Goal: Check status: Check status

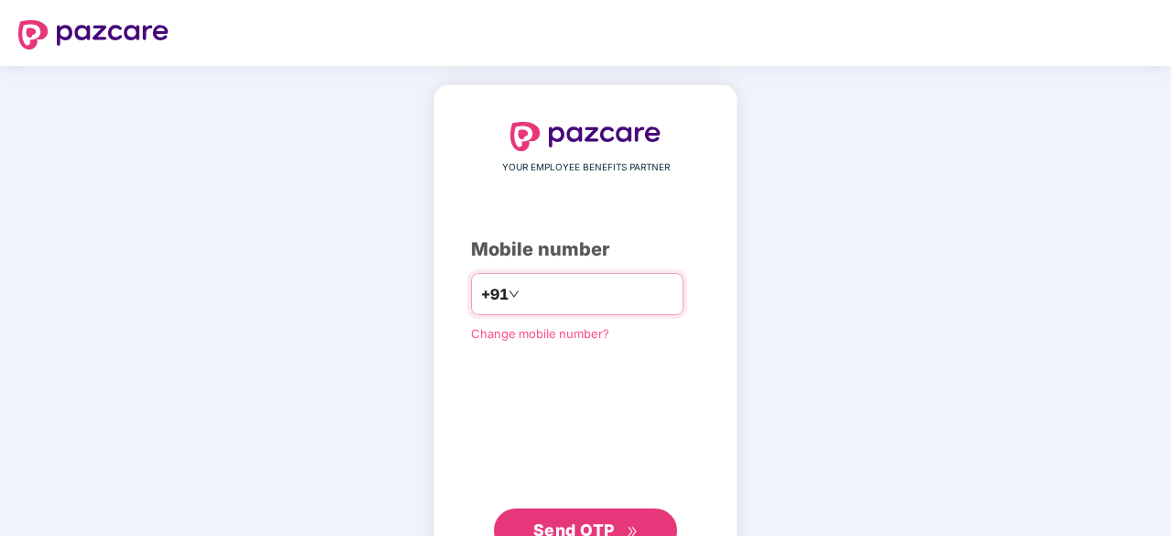
type input "**********"
click at [602, 520] on span "Send OTP" at bounding box center [574, 528] width 82 height 19
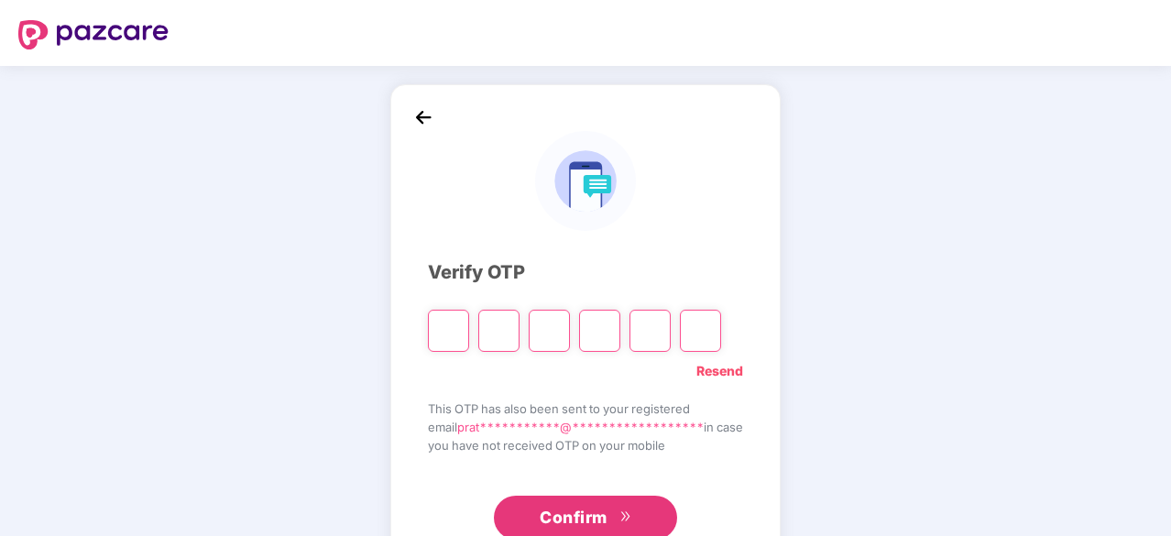
type input "*"
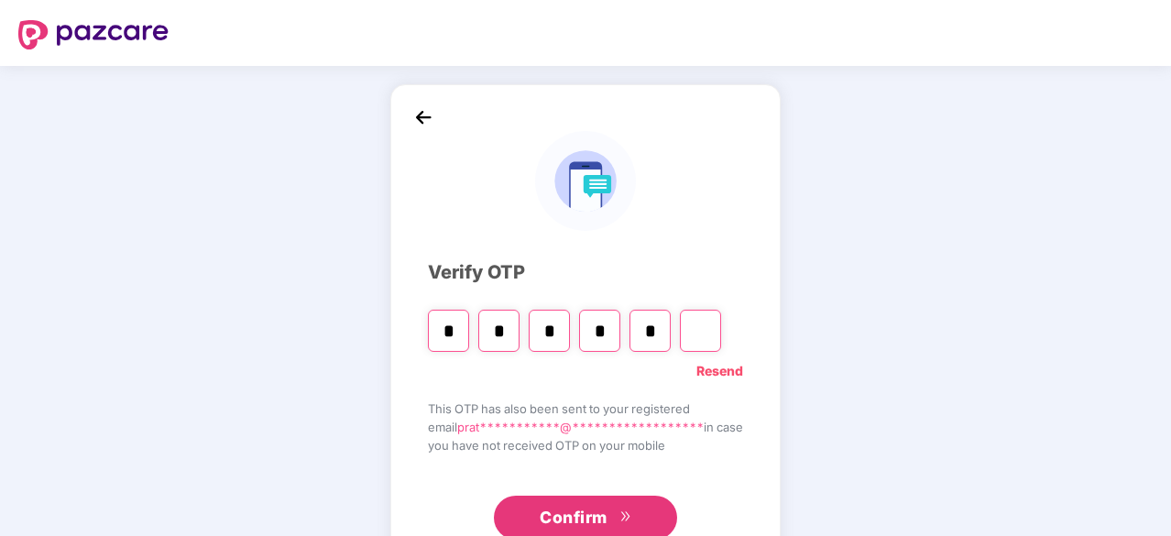
type input "*"
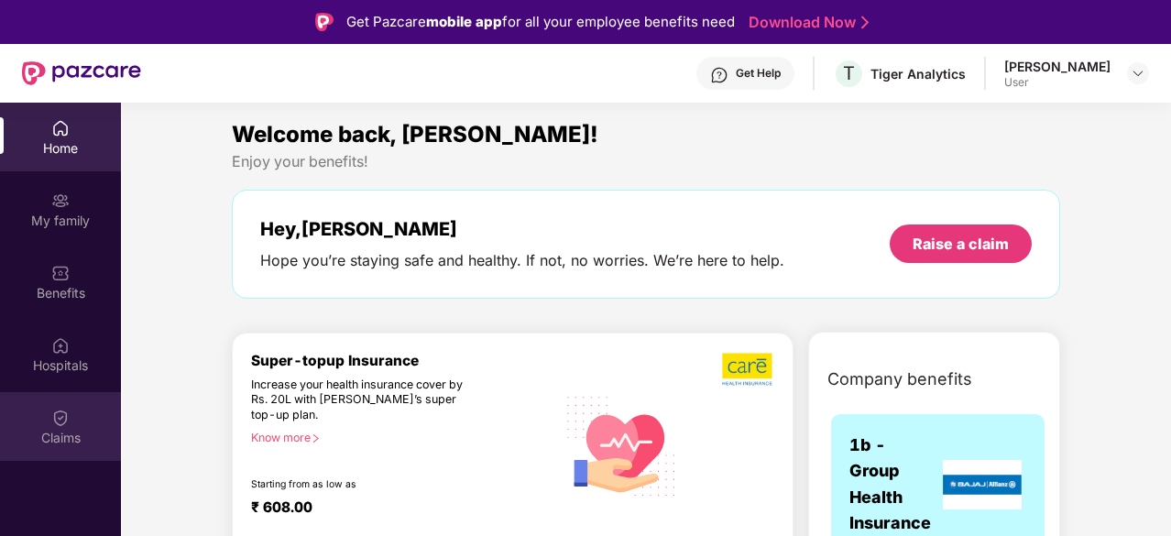
click at [82, 415] on div "Claims" at bounding box center [60, 426] width 121 height 69
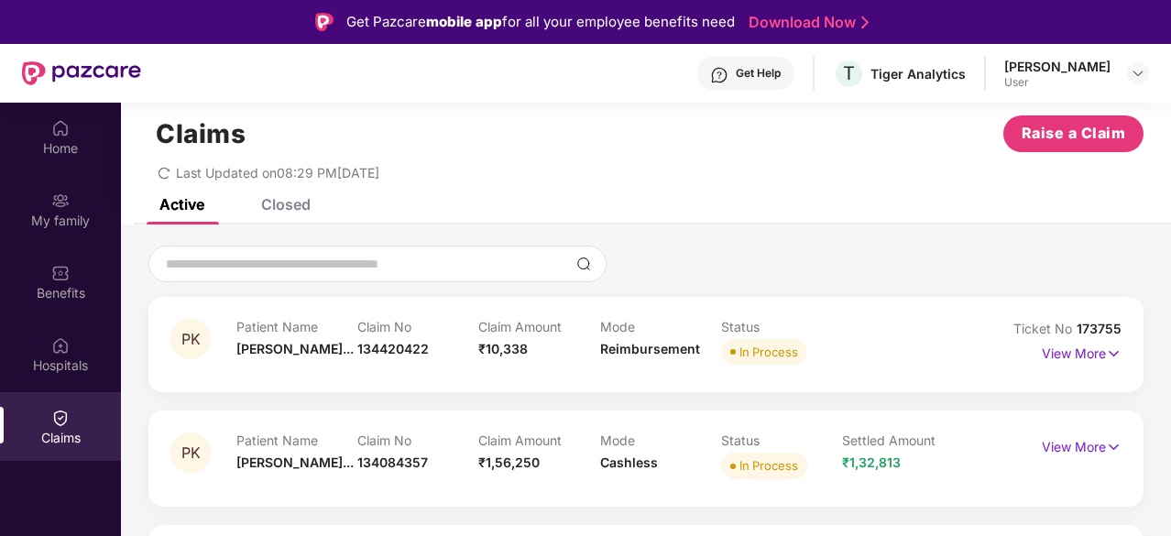
scroll to position [103, 0]
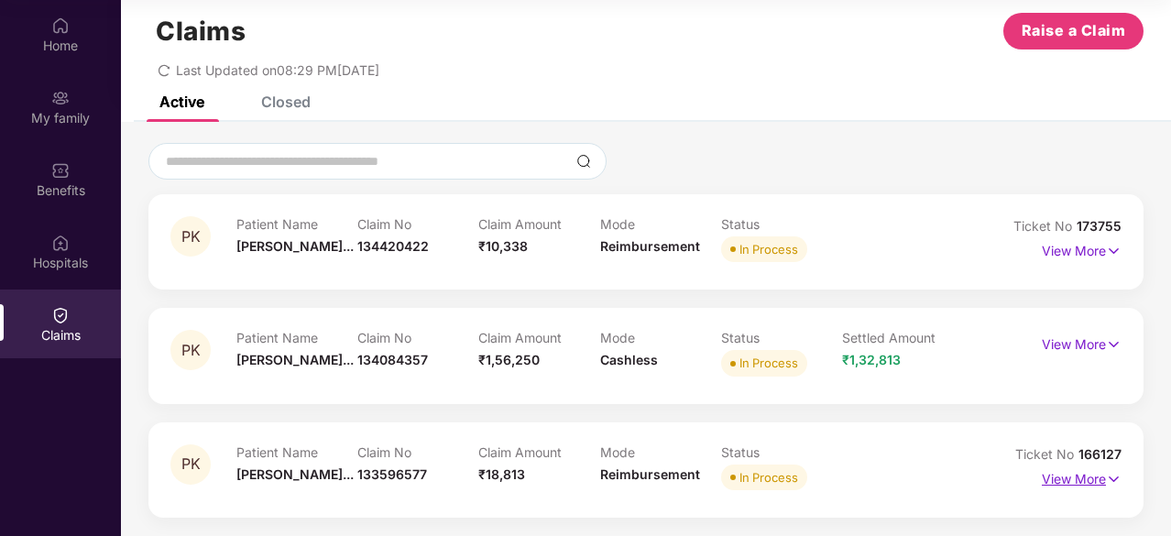
click at [1056, 474] on p "View More" at bounding box center [1082, 477] width 80 height 25
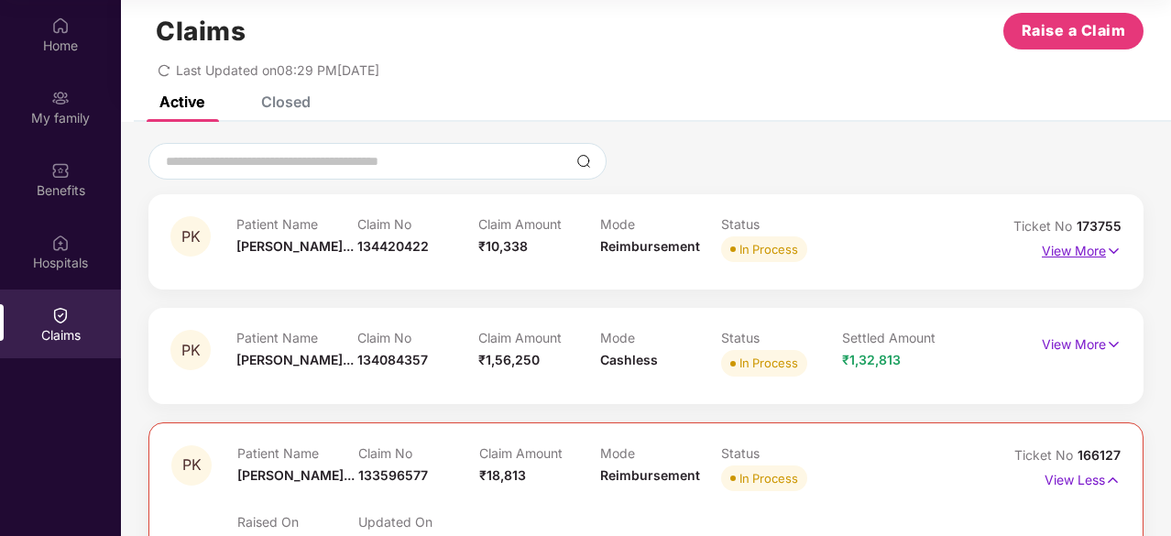
click at [1073, 257] on p "View More" at bounding box center [1082, 248] width 80 height 25
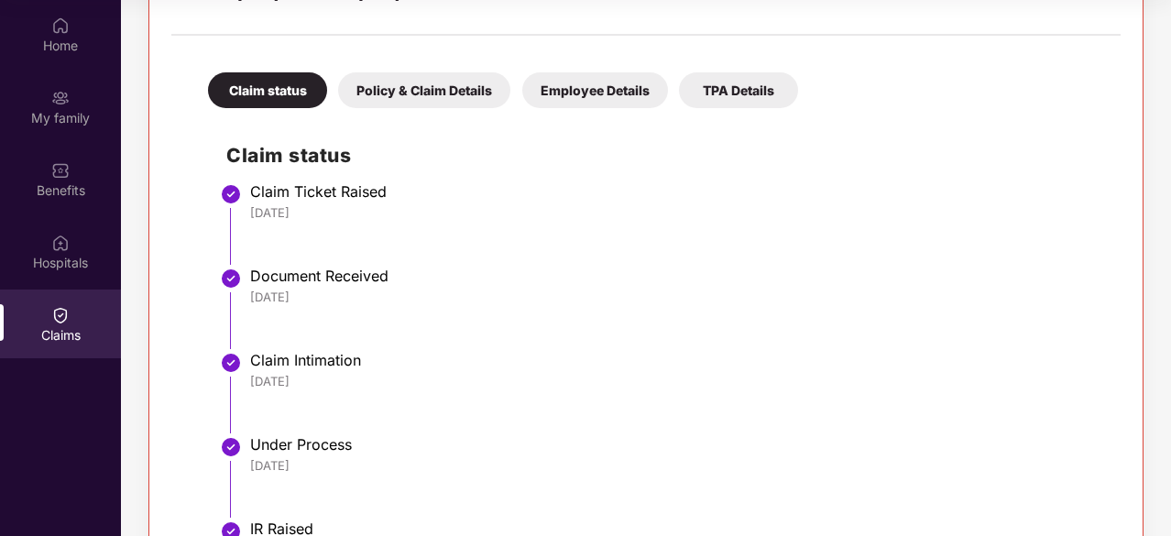
scroll to position [0, 0]
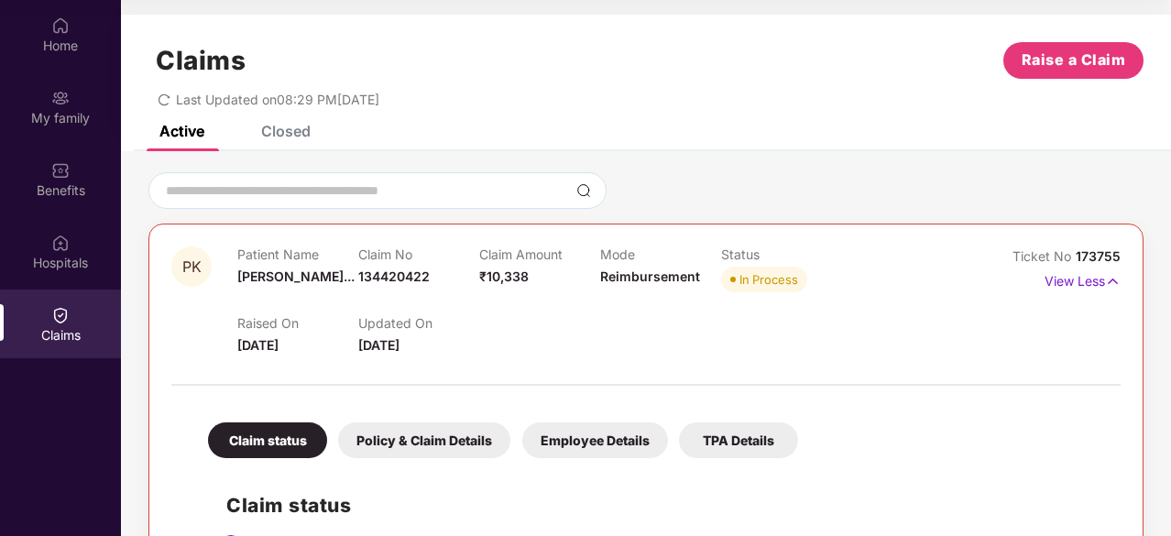
click at [187, 136] on div "Active" at bounding box center [181, 131] width 45 height 18
click at [1078, 279] on p "View Less" at bounding box center [1083, 279] width 76 height 25
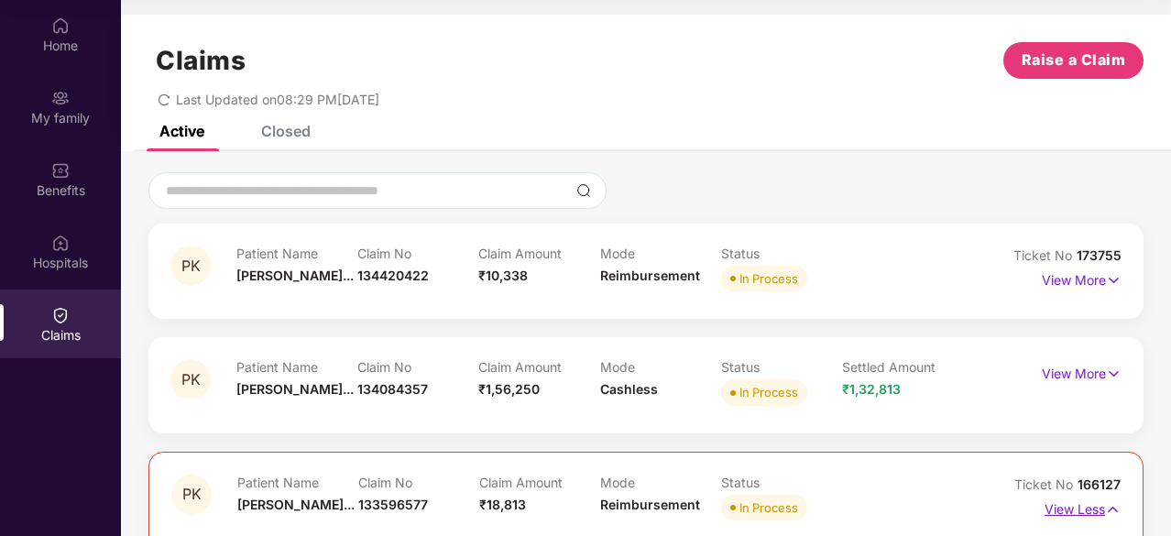
click at [1078, 499] on p "View Less" at bounding box center [1083, 507] width 76 height 25
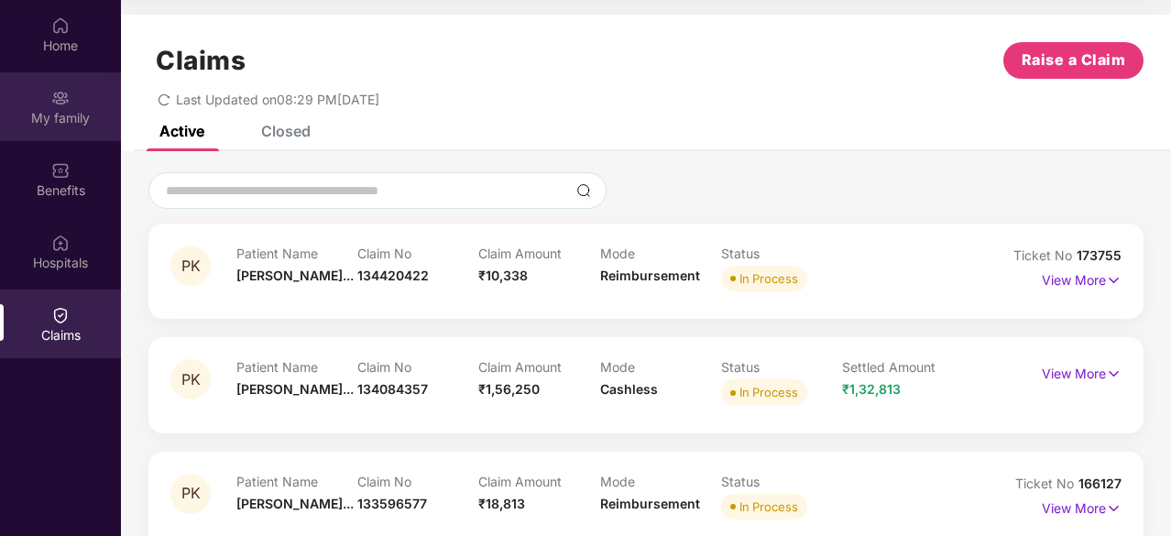
click at [51, 111] on div "My family" at bounding box center [60, 118] width 121 height 18
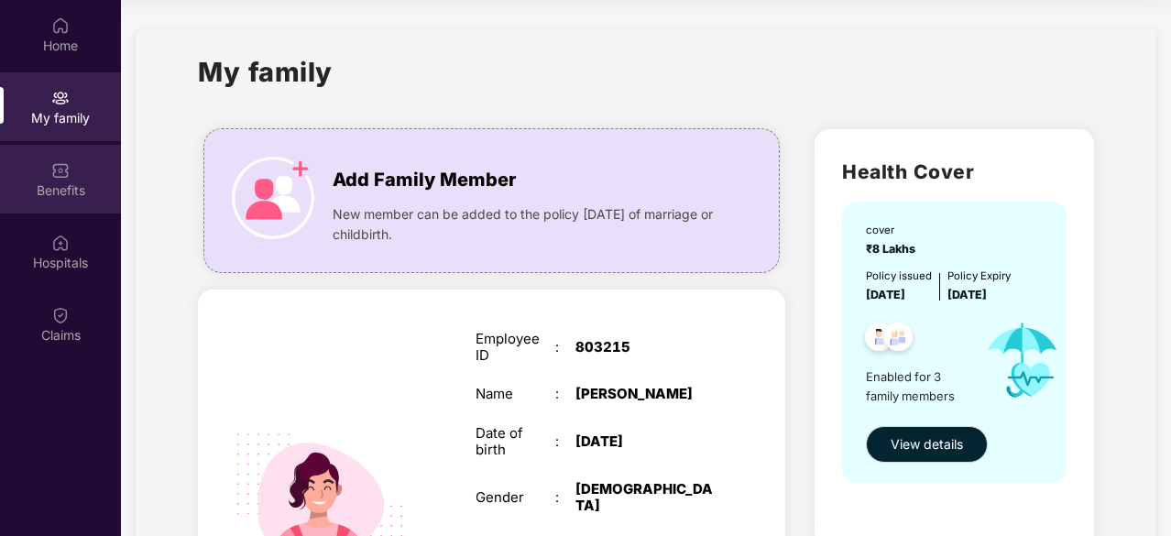
click at [69, 192] on div "Benefits" at bounding box center [60, 190] width 121 height 18
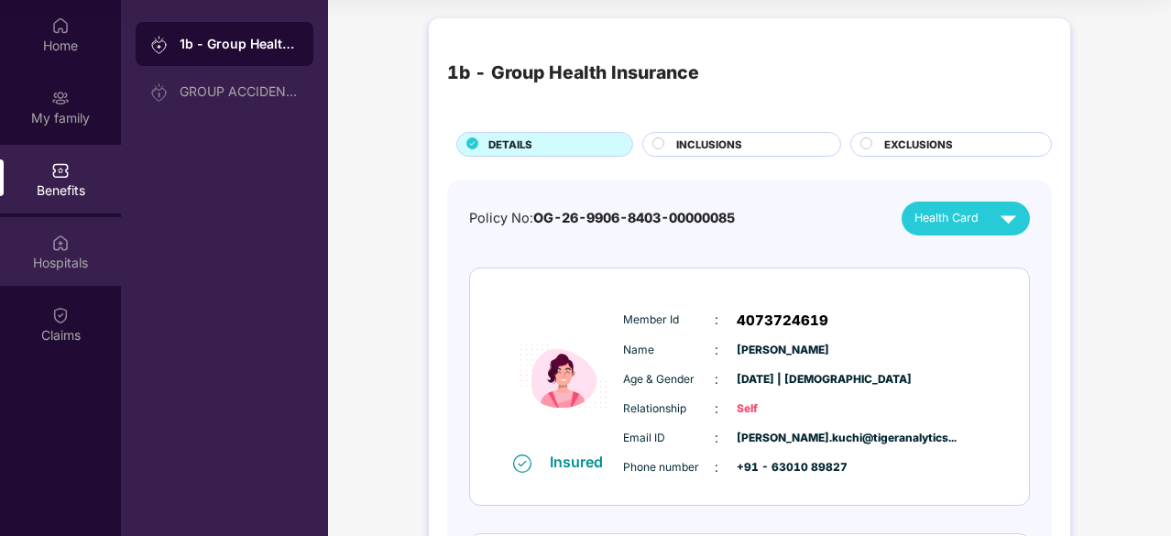
click at [71, 263] on div "Hospitals" at bounding box center [60, 263] width 121 height 18
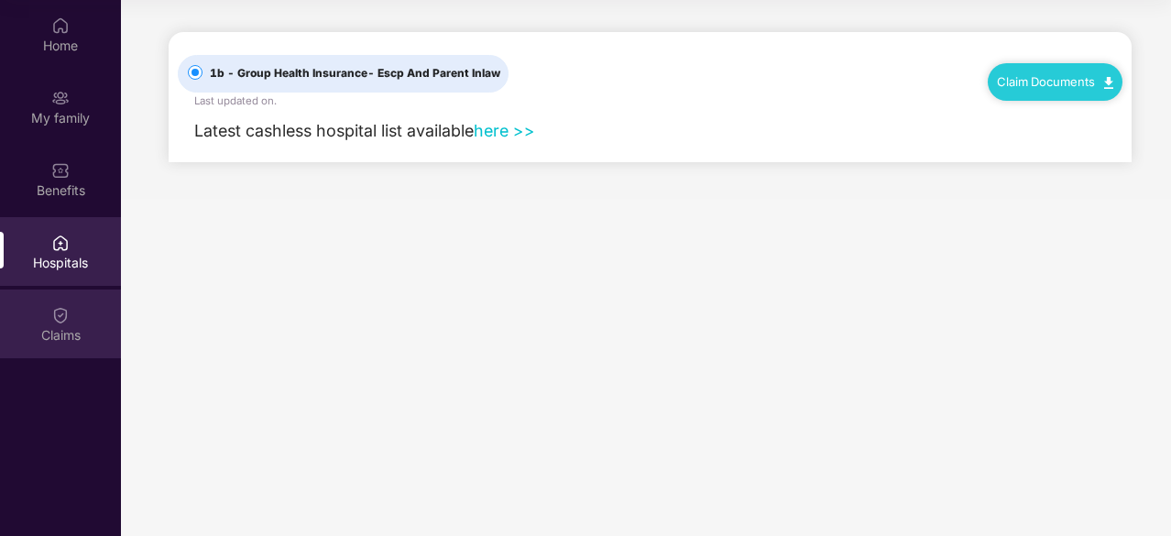
click at [71, 309] on div "Claims" at bounding box center [60, 324] width 121 height 69
